Goal: Task Accomplishment & Management: Use online tool/utility

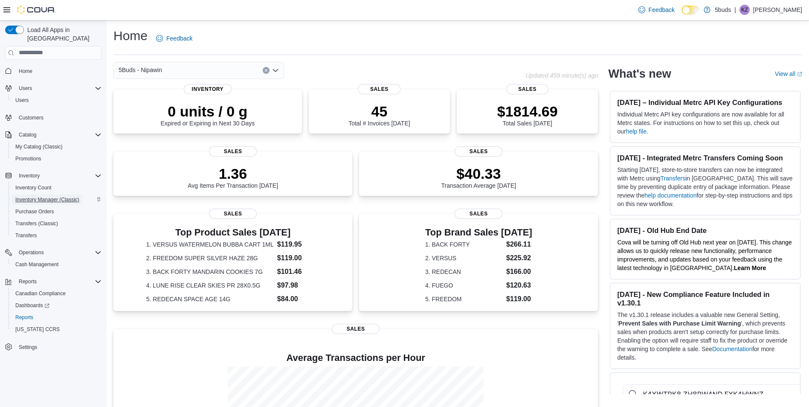
click at [49, 196] on span "Inventory Manager (Classic)" at bounding box center [47, 199] width 64 height 7
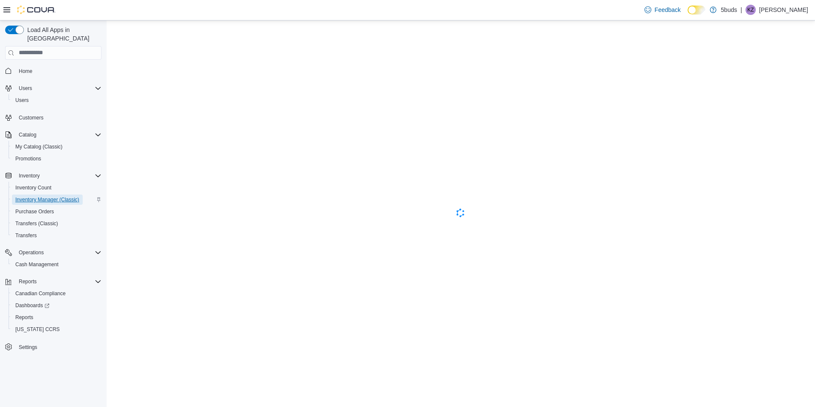
click at [37, 196] on span "Inventory Manager (Classic)" at bounding box center [47, 199] width 64 height 7
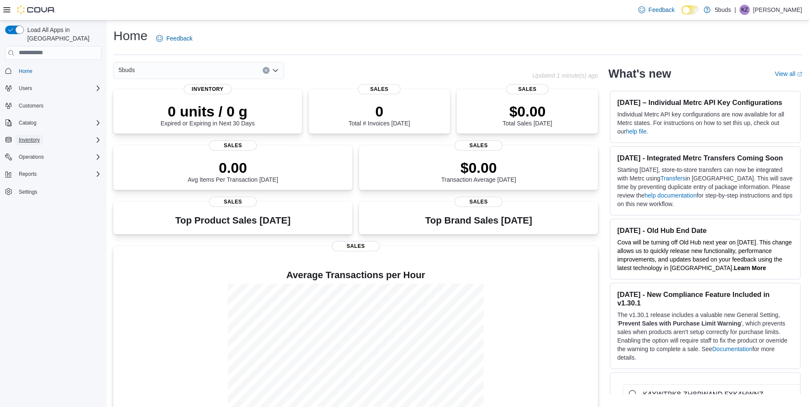
click at [26, 136] on span "Inventory" at bounding box center [29, 139] width 21 height 7
click at [32, 159] on span "Inventory Manager (Classic)" at bounding box center [47, 164] width 64 height 10
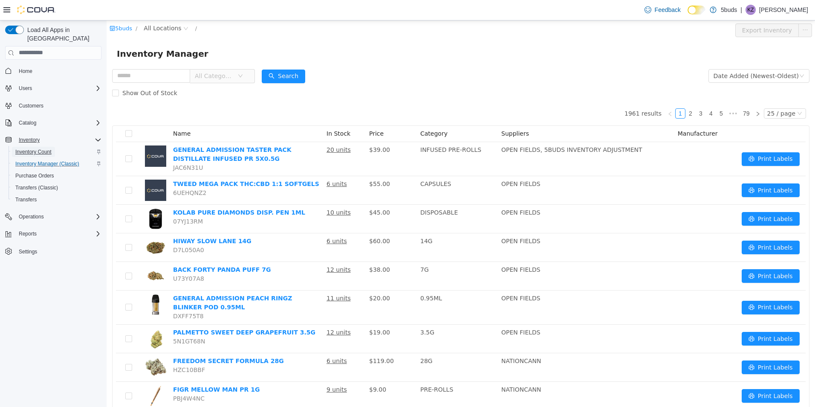
click at [35, 148] on span "Inventory Count" at bounding box center [33, 151] width 36 height 7
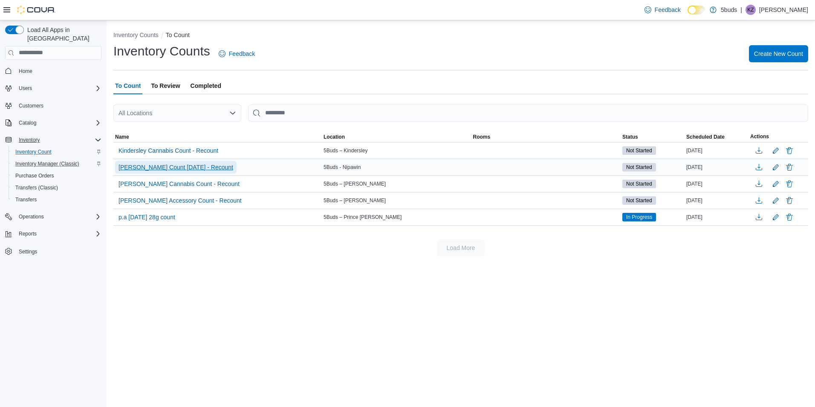
click at [131, 168] on span "[PERSON_NAME] Count [DATE] - Recount" at bounding box center [176, 167] width 115 height 9
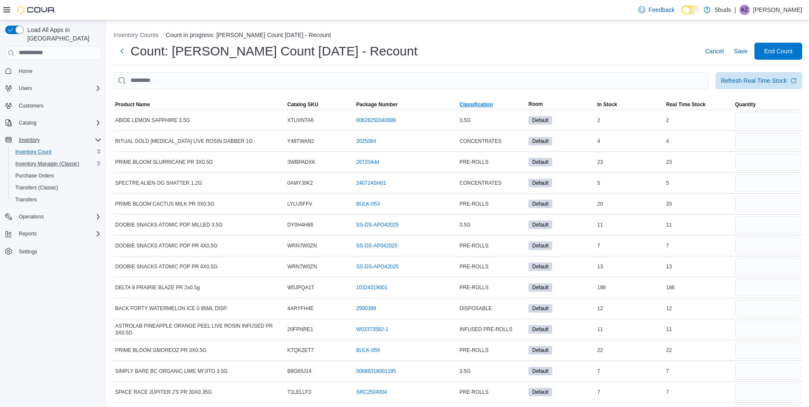
click at [486, 105] on span "Classification" at bounding box center [476, 104] width 33 height 7
